Goal: Task Accomplishment & Management: Manage account settings

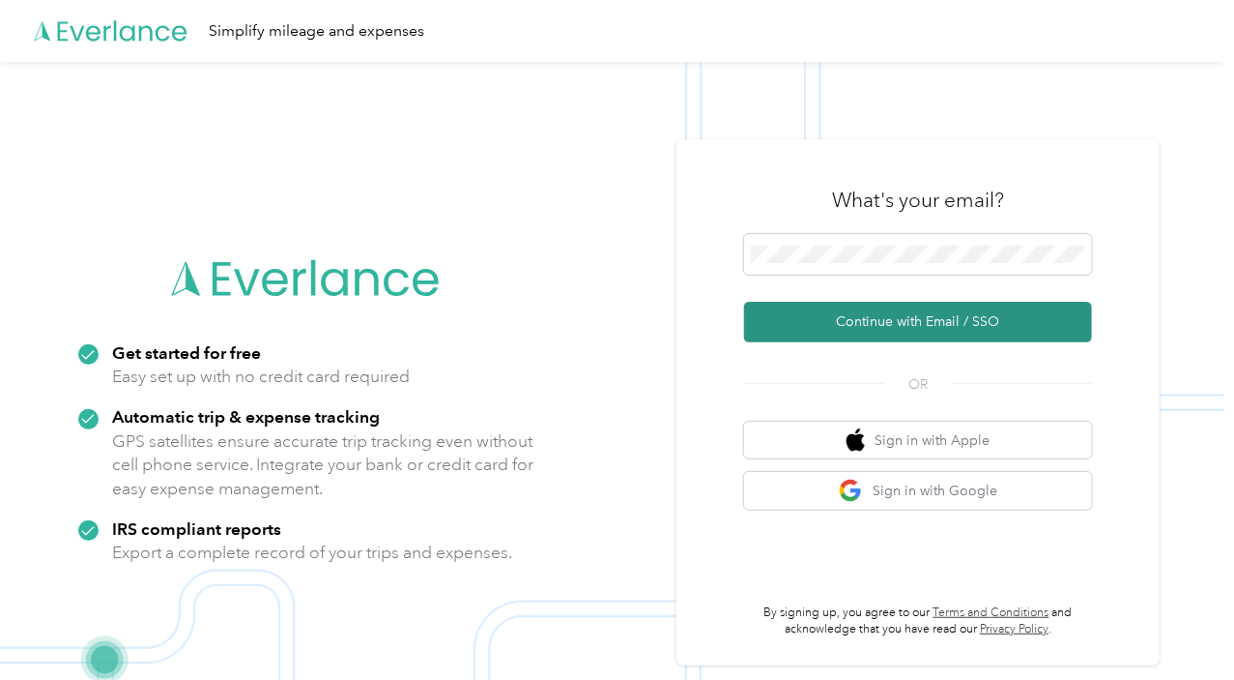
click at [907, 314] on button "Continue with Email / SSO" at bounding box center [918, 322] width 348 height 41
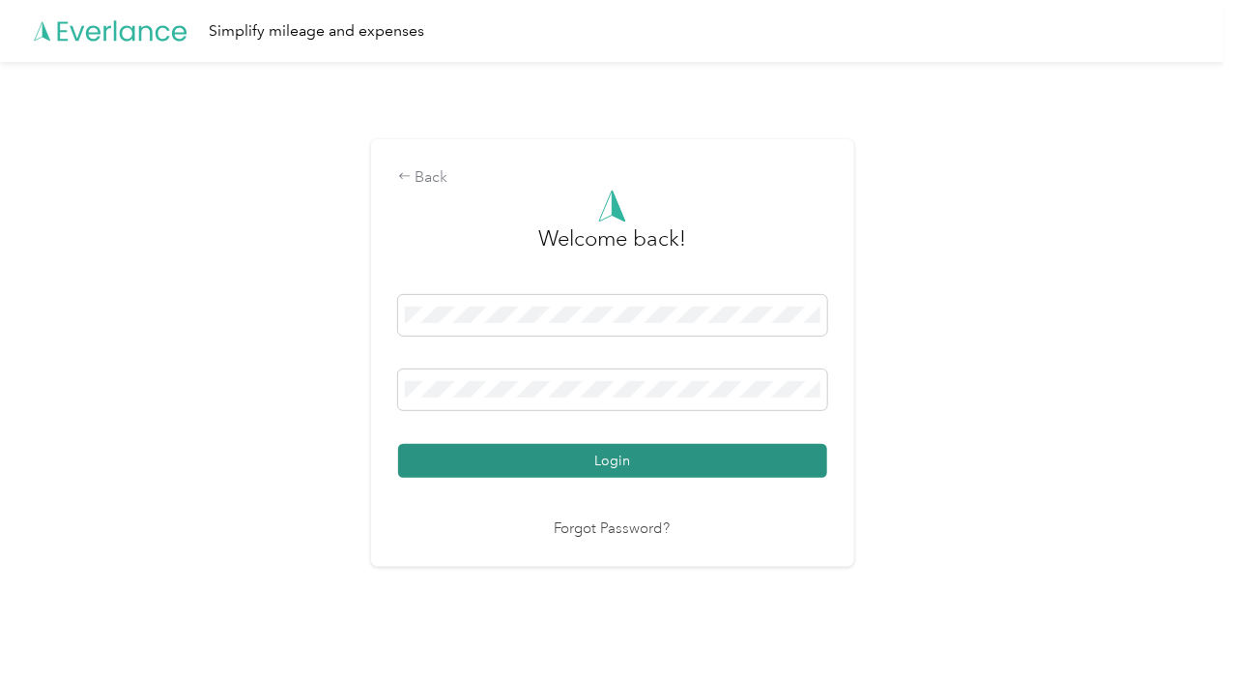
click at [564, 447] on button "Login" at bounding box center [612, 461] width 429 height 34
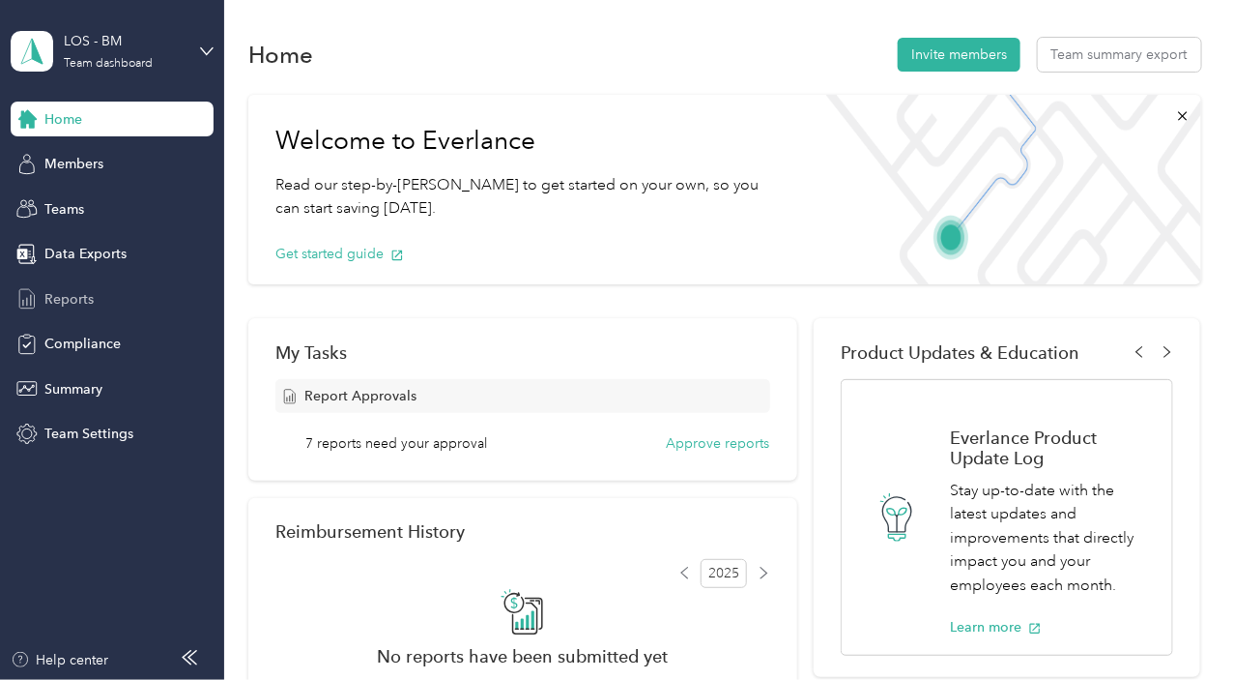
click at [77, 302] on span "Reports" at bounding box center [68, 299] width 49 height 20
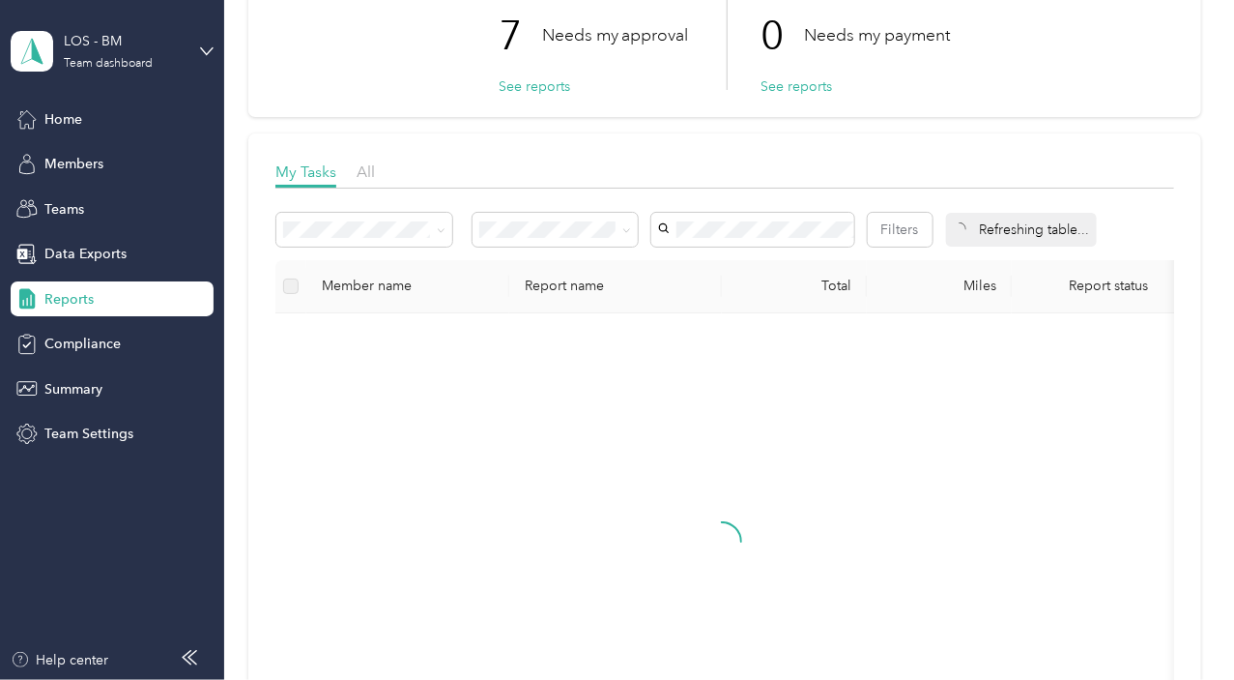
scroll to position [192, 0]
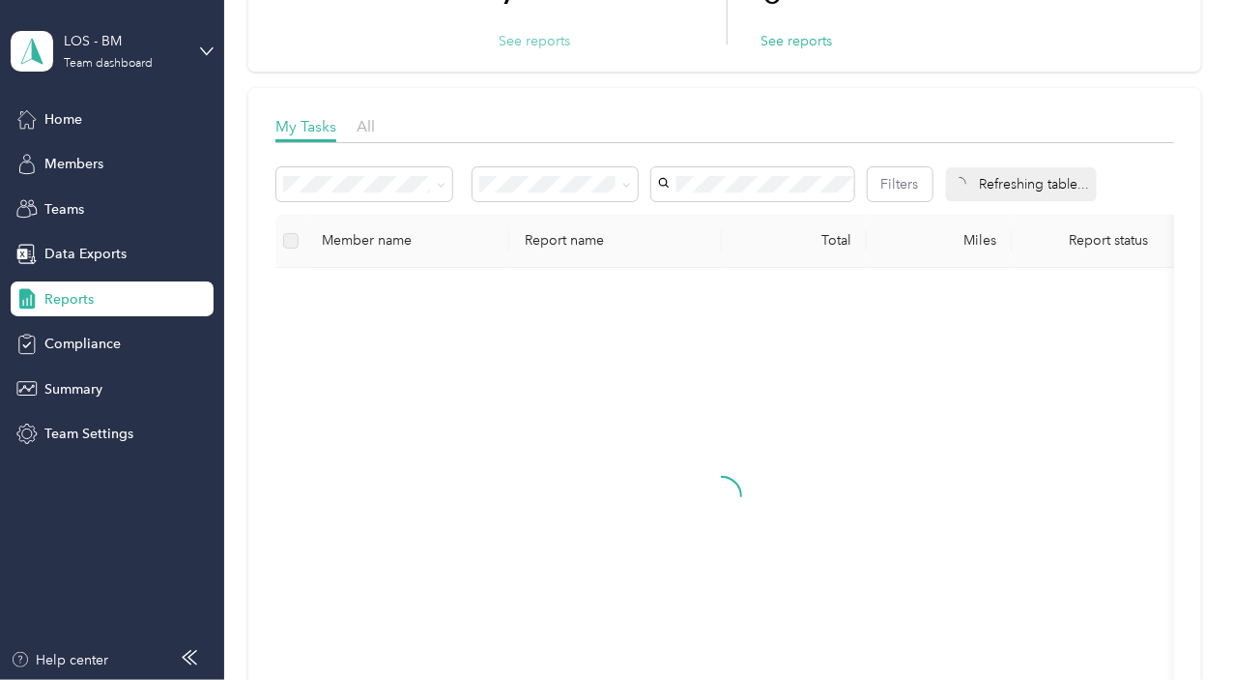
click at [537, 32] on button "See reports" at bounding box center [535, 41] width 72 height 20
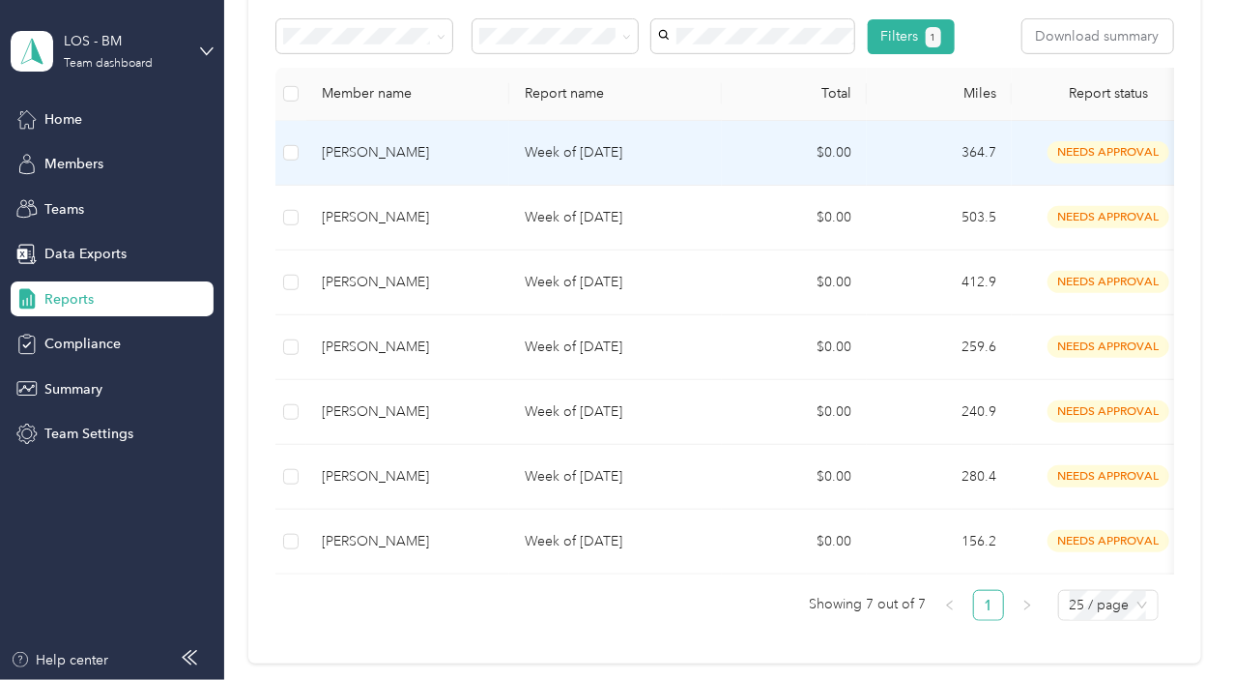
scroll to position [387, 0]
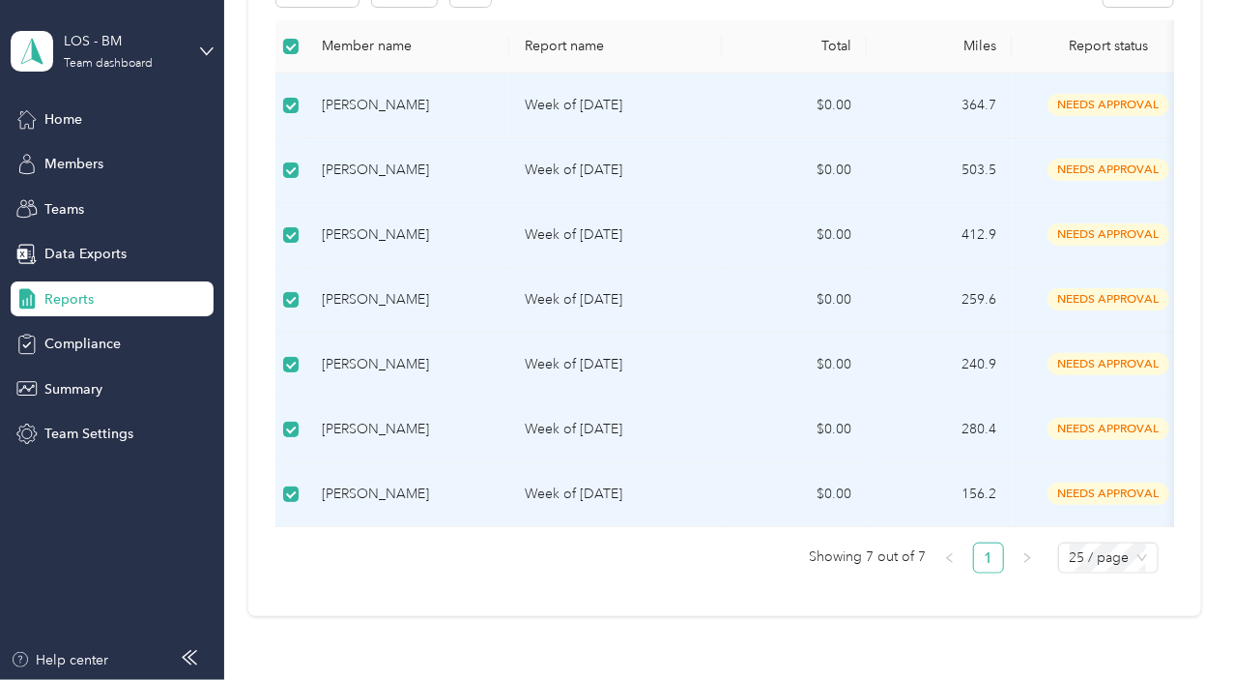
click at [591, 166] on p "Week of [DATE]" at bounding box center [616, 169] width 182 height 21
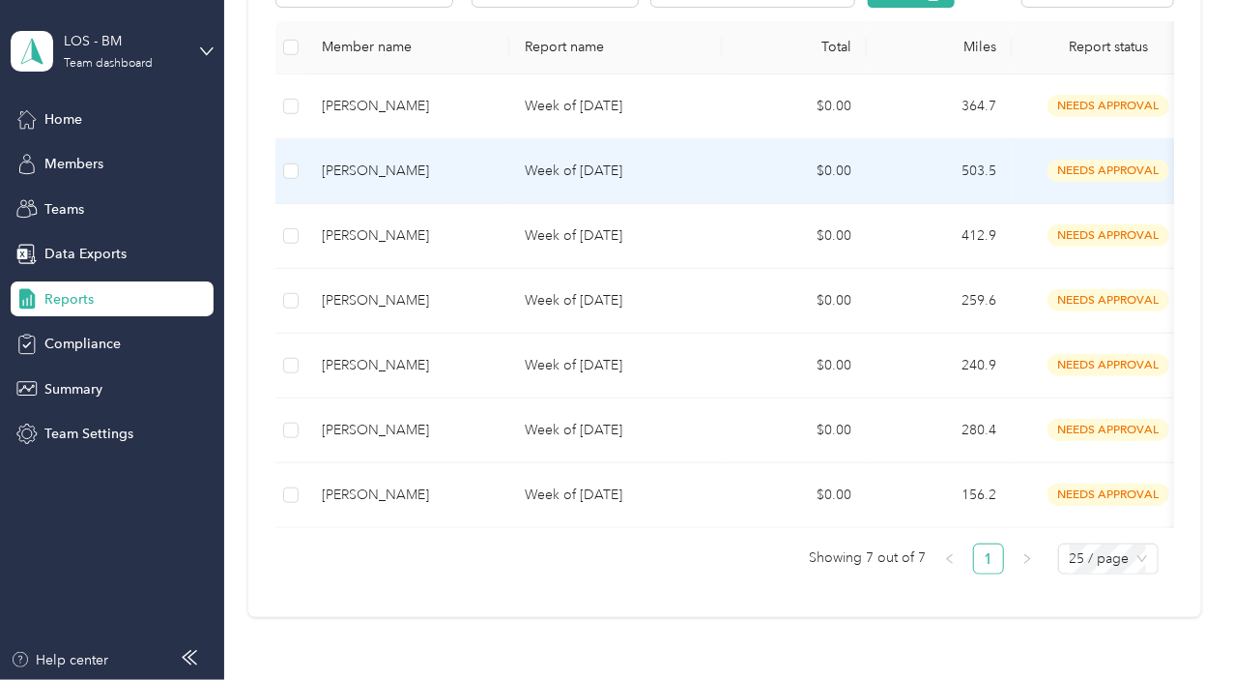
click at [621, 182] on p "Week of [DATE]" at bounding box center [616, 170] width 182 height 21
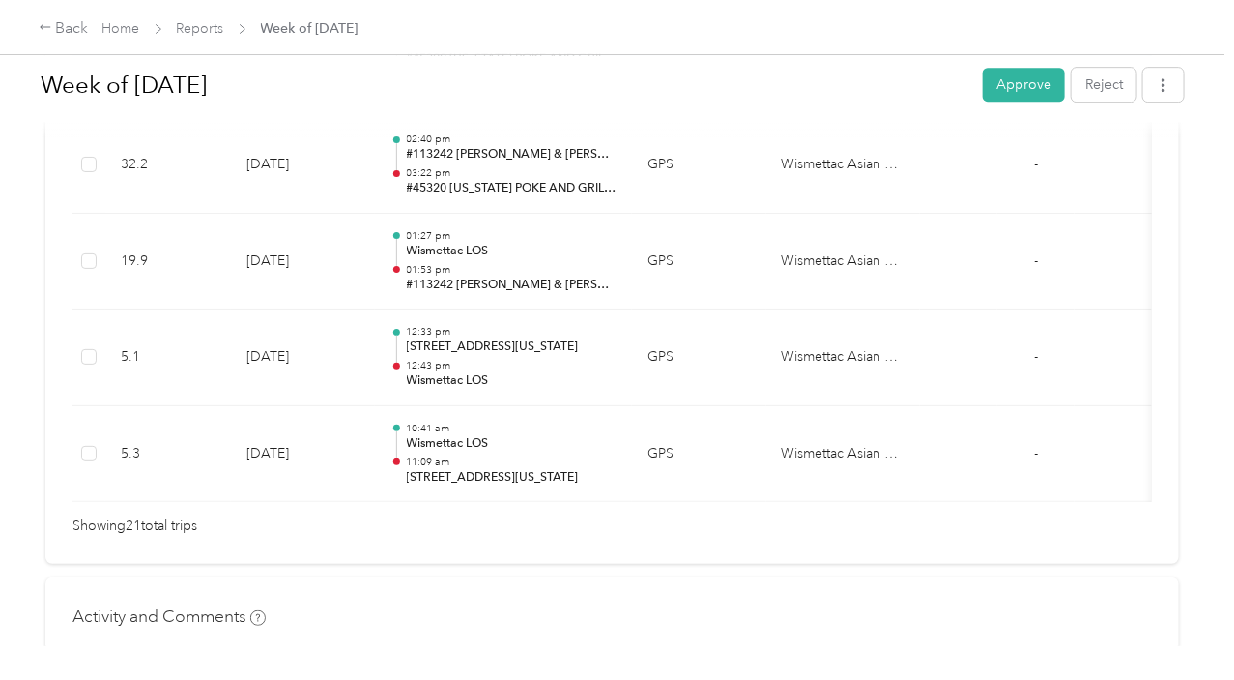
scroll to position [2223, 0]
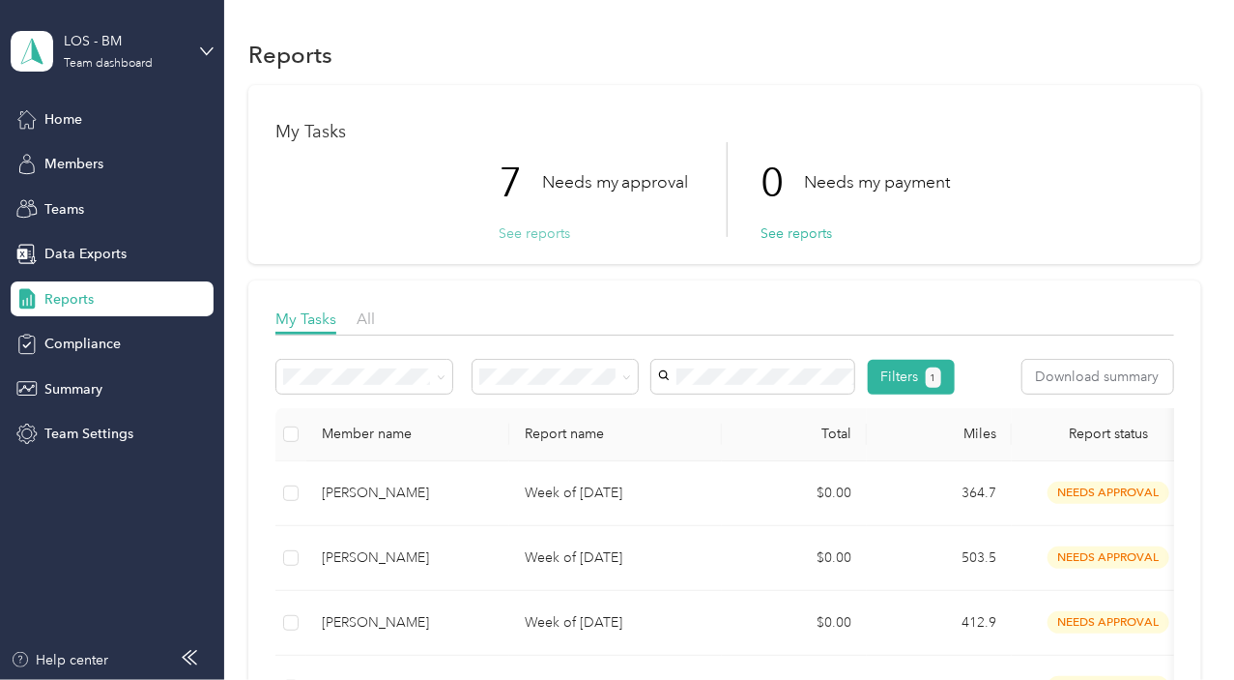
click at [524, 228] on button "See reports" at bounding box center [535, 233] width 72 height 20
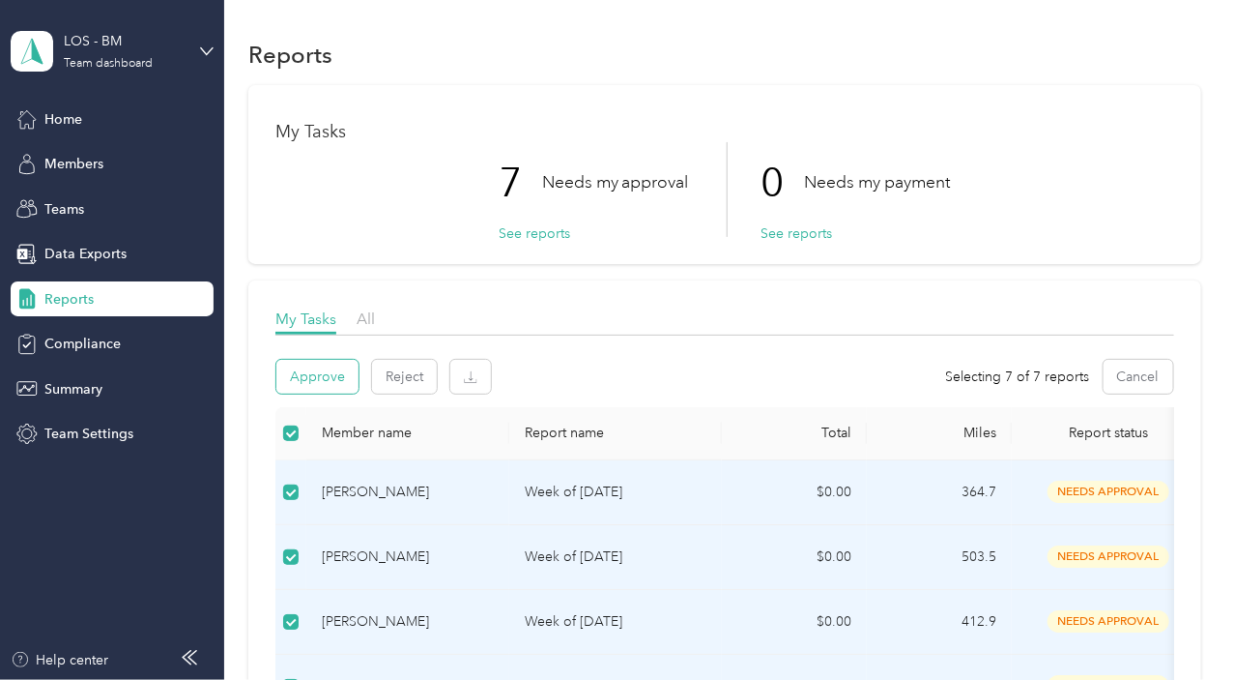
click at [311, 376] on button "Approve" at bounding box center [317, 377] width 82 height 34
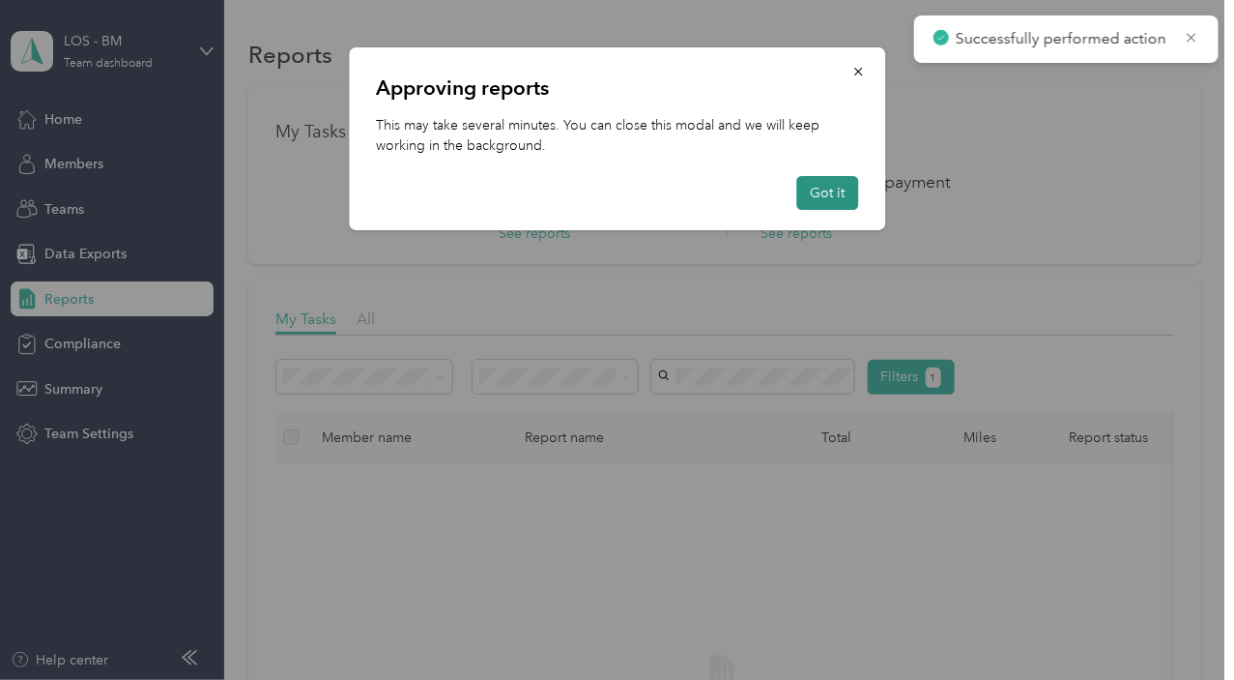
click at [846, 183] on button "Got it" at bounding box center [828, 193] width 62 height 34
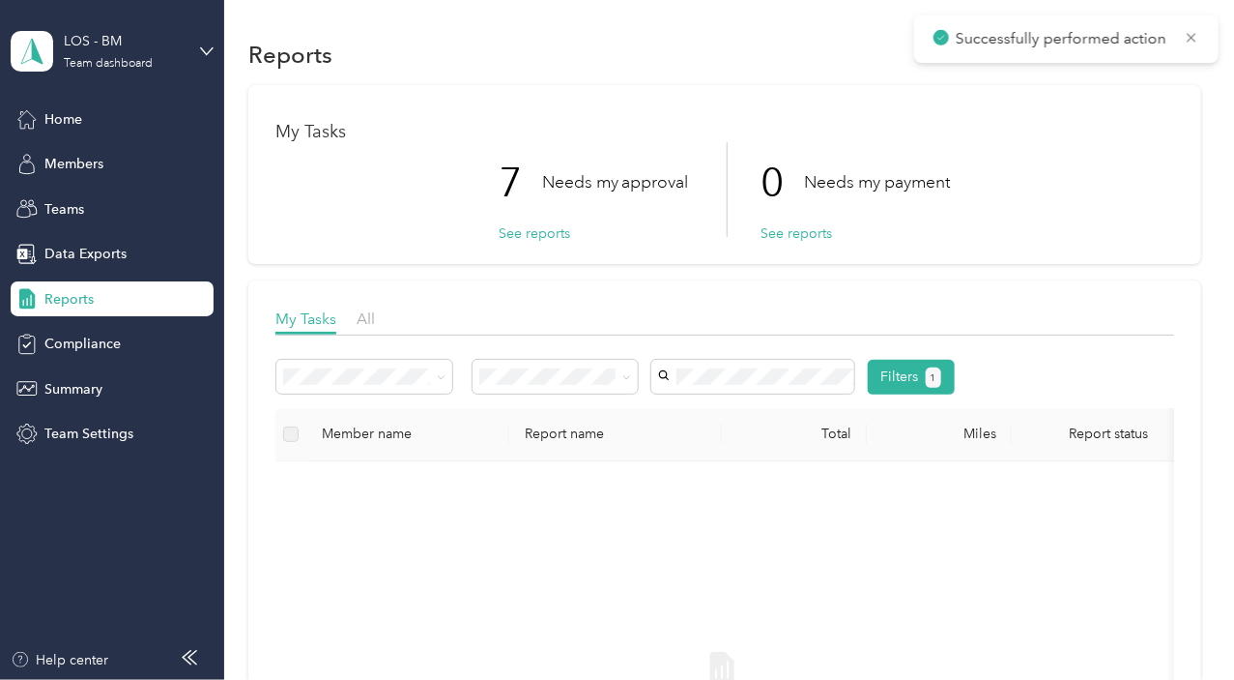
click at [352, 322] on div "My Tasks All" at bounding box center [724, 321] width 899 height 28
click at [368, 323] on span "All" at bounding box center [366, 318] width 18 height 18
